Goal: Information Seeking & Learning: Learn about a topic

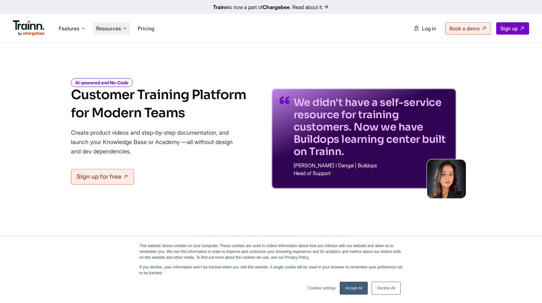
click at [123, 27] on li "Resources Resources Trainn Help Center Help videos to get you started. Trainn B…" at bounding box center [112, 28] width 36 height 12
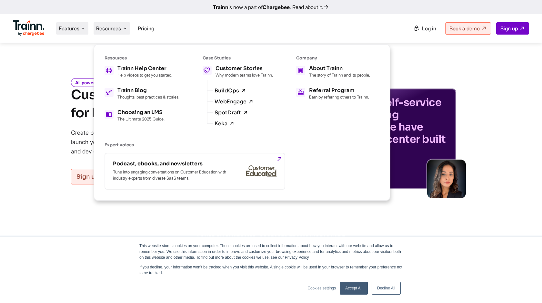
click at [83, 27] on icon at bounding box center [83, 28] width 5 height 6
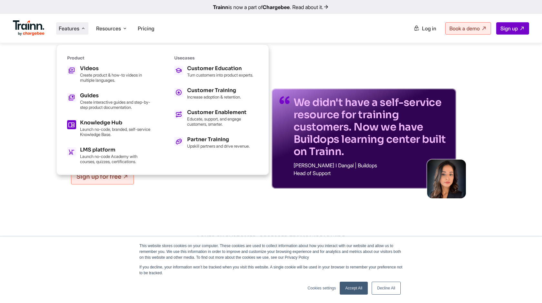
click at [115, 129] on p "Launch no-code, branded, self-service Knowledge Base." at bounding box center [115, 132] width 71 height 10
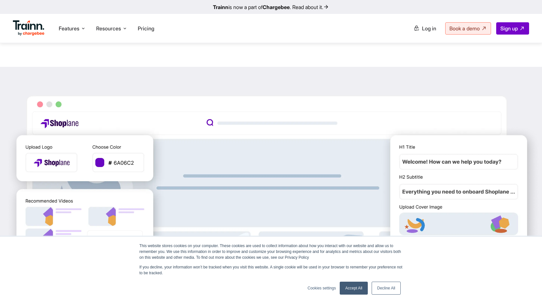
scroll to position [348, 0]
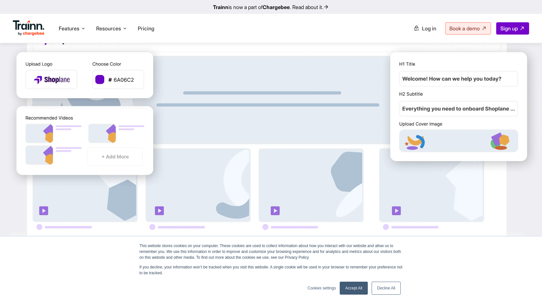
click at [363, 288] on link "Accept All" at bounding box center [354, 287] width 28 height 13
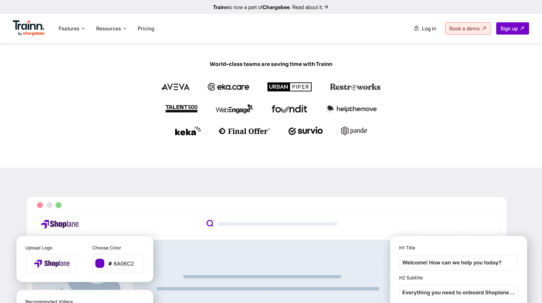
scroll to position [0, 0]
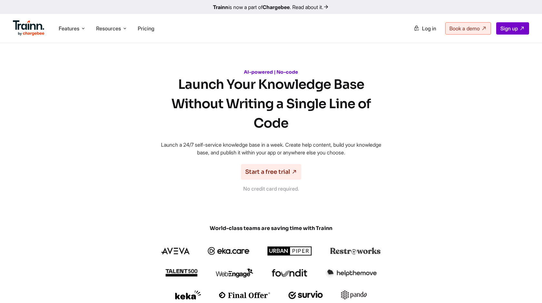
click at [329, 5] on link "Trainn is now a part of Chargebee . Read about it." at bounding box center [271, 7] width 542 height 14
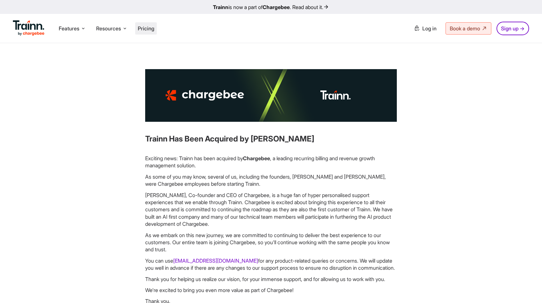
click at [145, 28] on span "Pricing" at bounding box center [146, 28] width 16 height 6
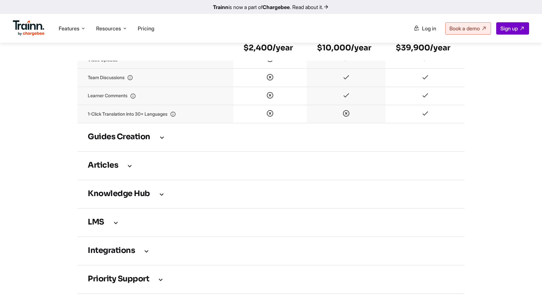
scroll to position [848, 0]
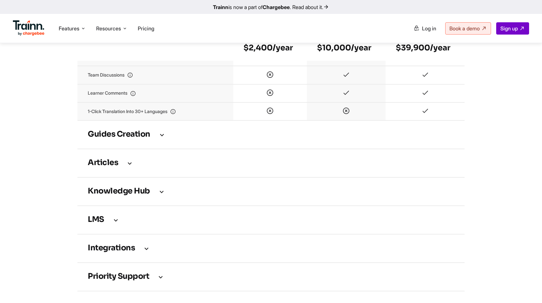
click at [160, 138] on icon at bounding box center [162, 134] width 8 height 7
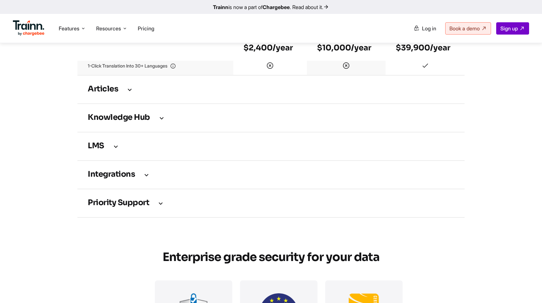
scroll to position [1284, 0]
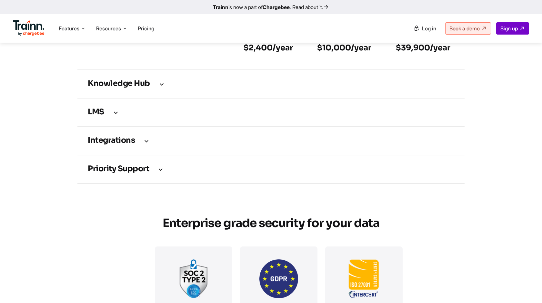
click at [130, 70] on td "Articles" at bounding box center [270, 55] width 387 height 28
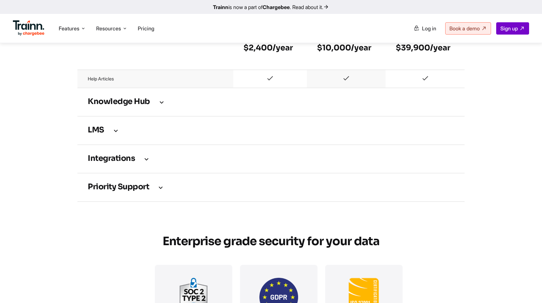
click at [142, 106] on h3 "Knowledge Hub" at bounding box center [271, 101] width 367 height 7
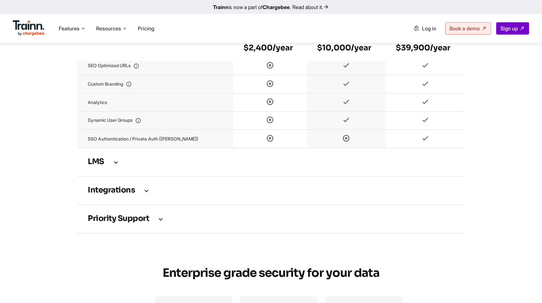
scroll to position [1399, 0]
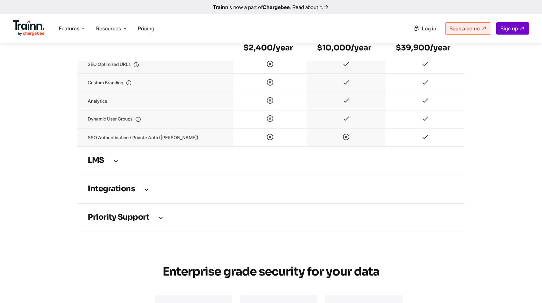
click at [112, 174] on td "LMS" at bounding box center [270, 161] width 387 height 28
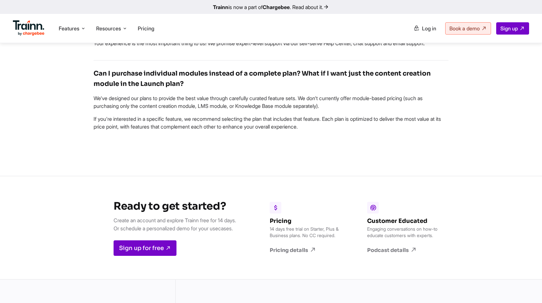
scroll to position [2488, 0]
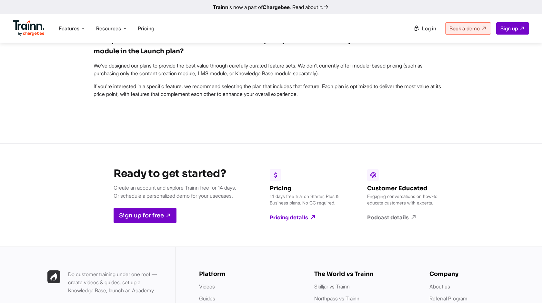
click at [292, 221] on link "Pricing details" at bounding box center [307, 217] width 74 height 7
